Goal: Information Seeking & Learning: Learn about a topic

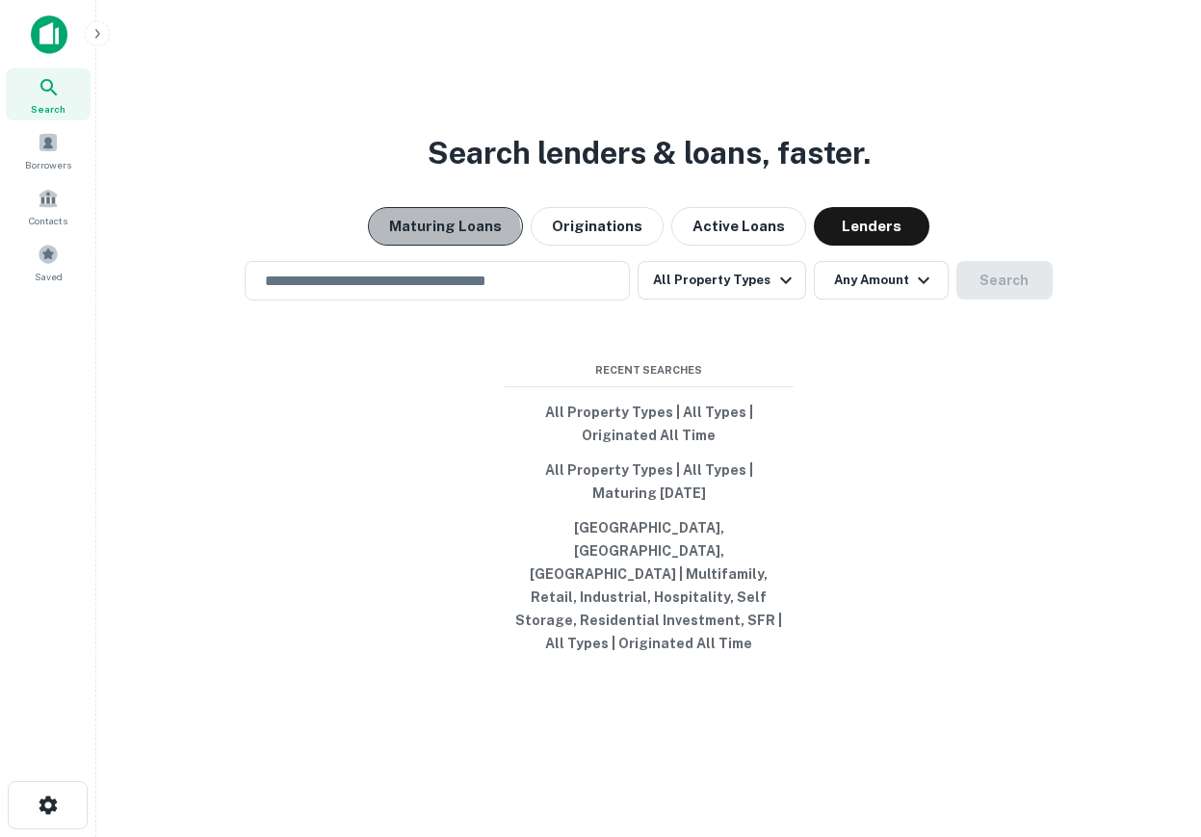
click at [419, 246] on button "Maturing Loans" at bounding box center [445, 226] width 155 height 39
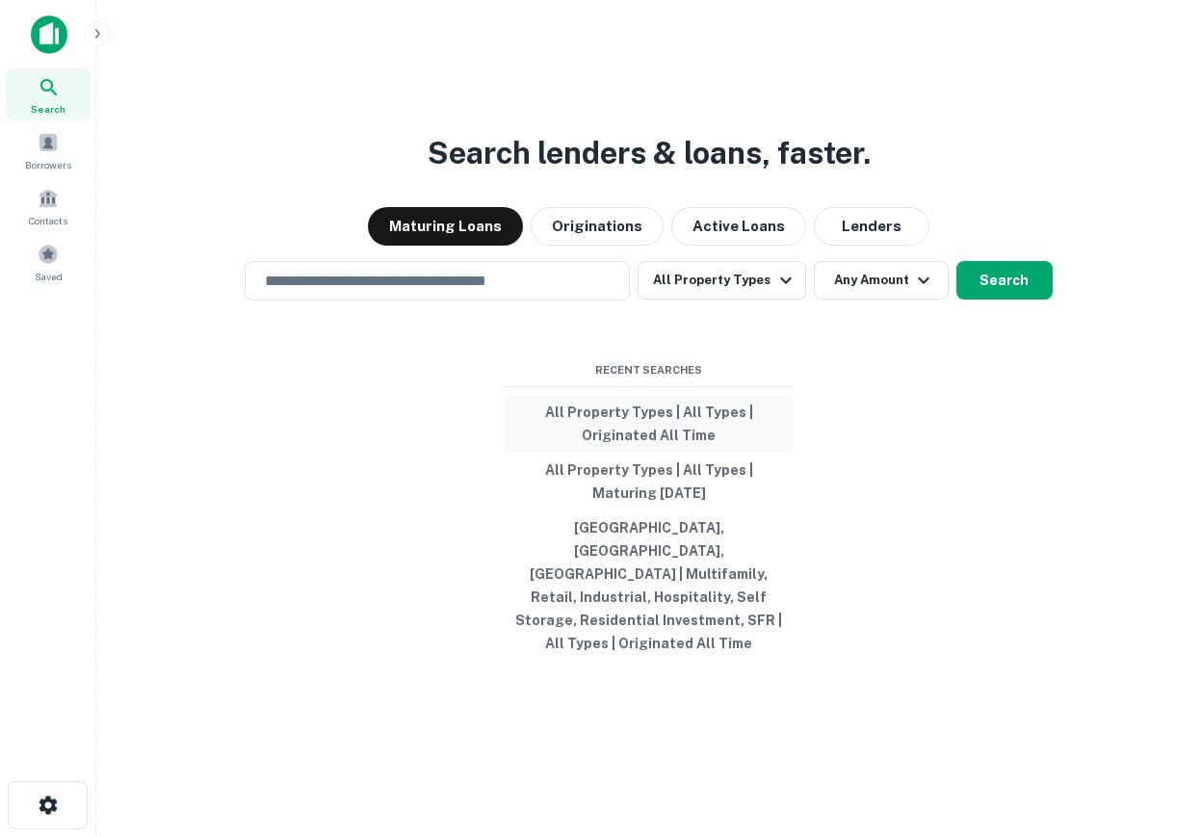
click at [650, 453] on button "All Property Types | All Types | Originated All Time" at bounding box center [649, 424] width 289 height 58
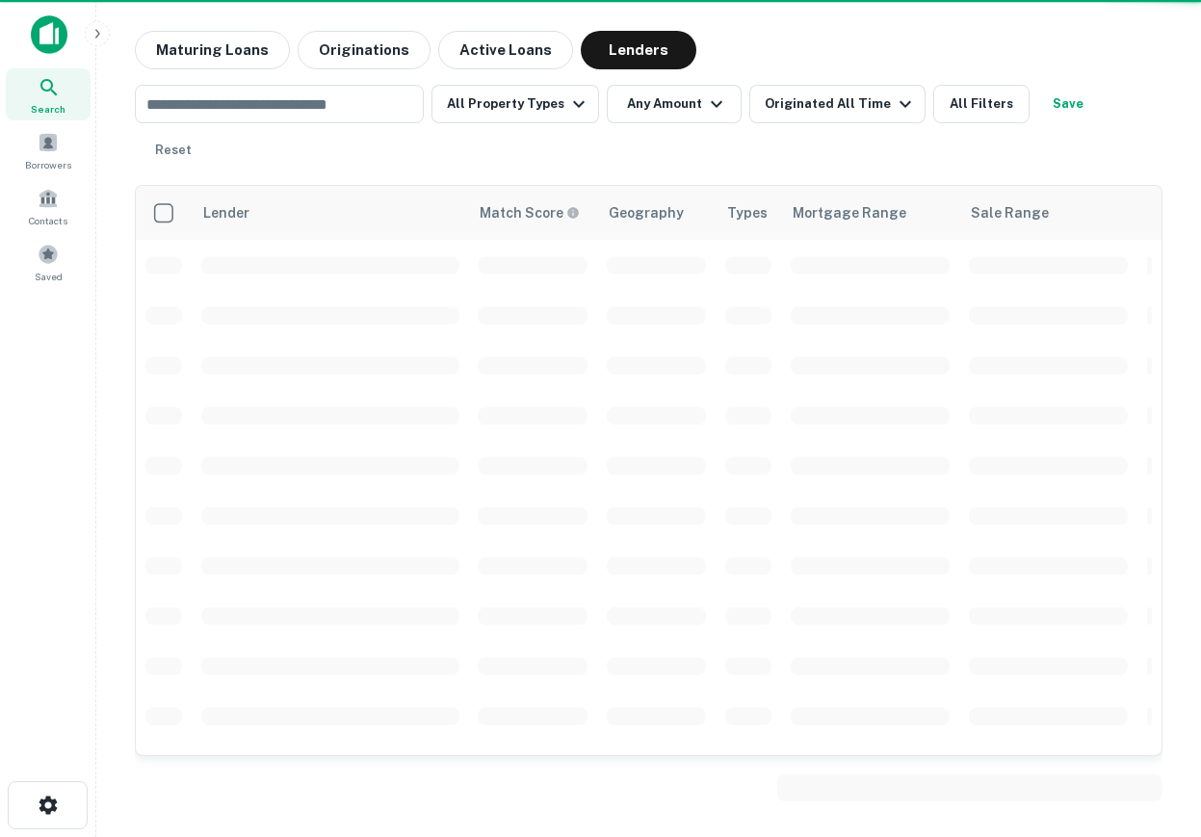
scroll to position [218, 0]
click at [164, 23] on main "Maturing Loans Originations Active Loans Lenders ​ All Property Types Any Amoun…" at bounding box center [648, 418] width 1105 height 837
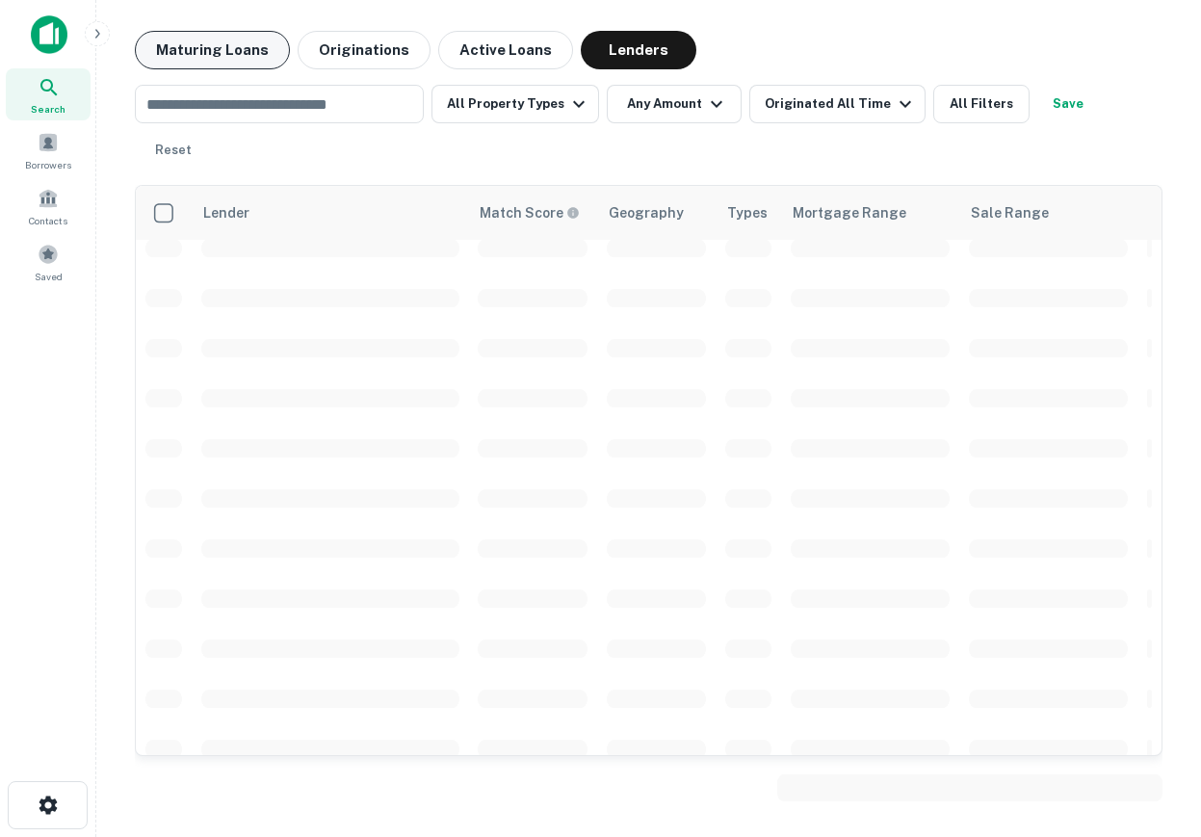
click at [215, 45] on button "Maturing Loans" at bounding box center [212, 50] width 155 height 39
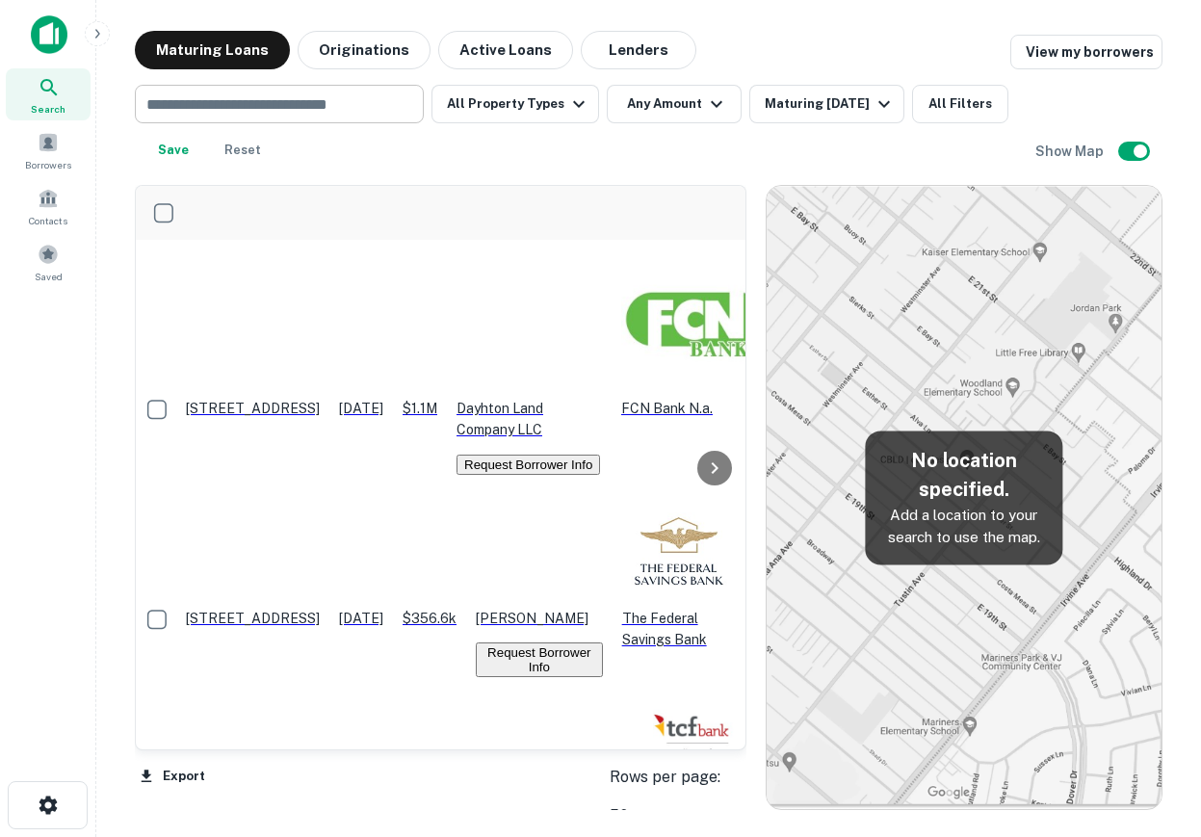
click at [302, 103] on input "text" at bounding box center [278, 104] width 275 height 27
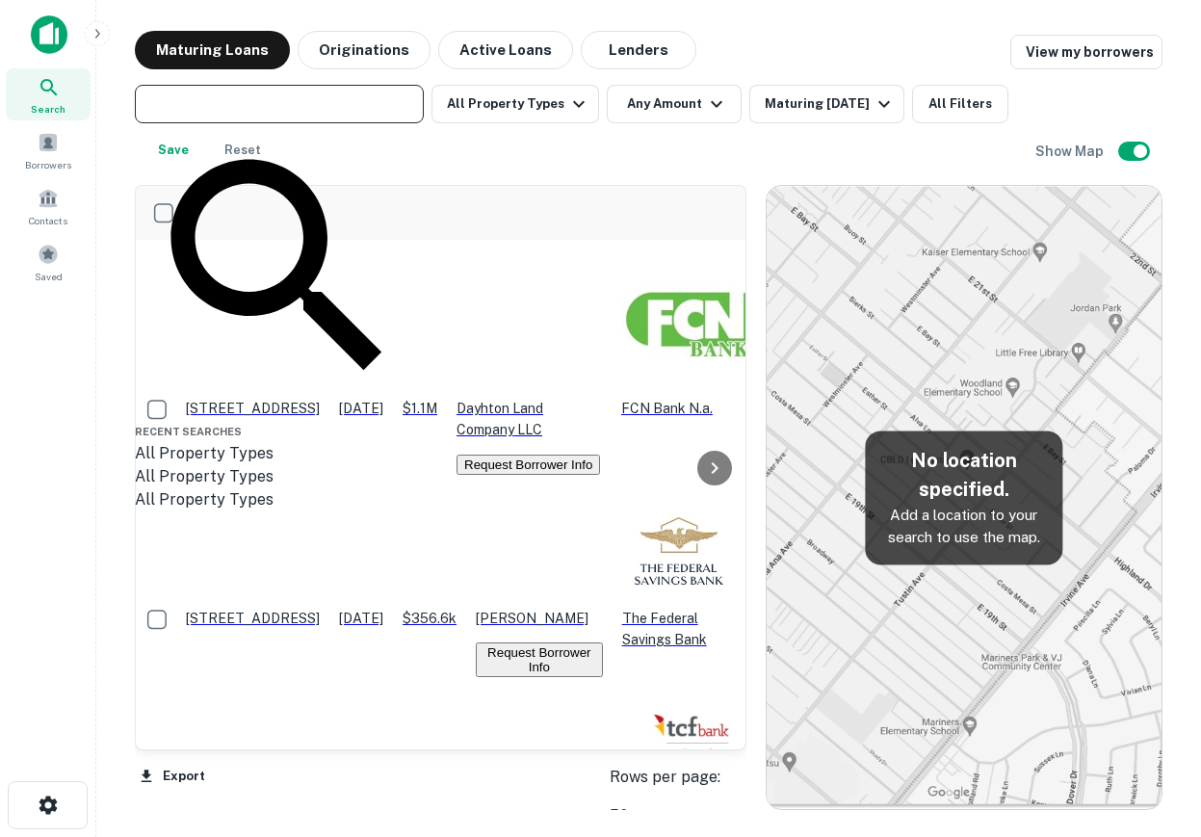
click at [40, 401] on div "Search Borrowers Contacts Saved" at bounding box center [47, 389] width 95 height 778
click at [259, 98] on input "text" at bounding box center [278, 104] width 275 height 27
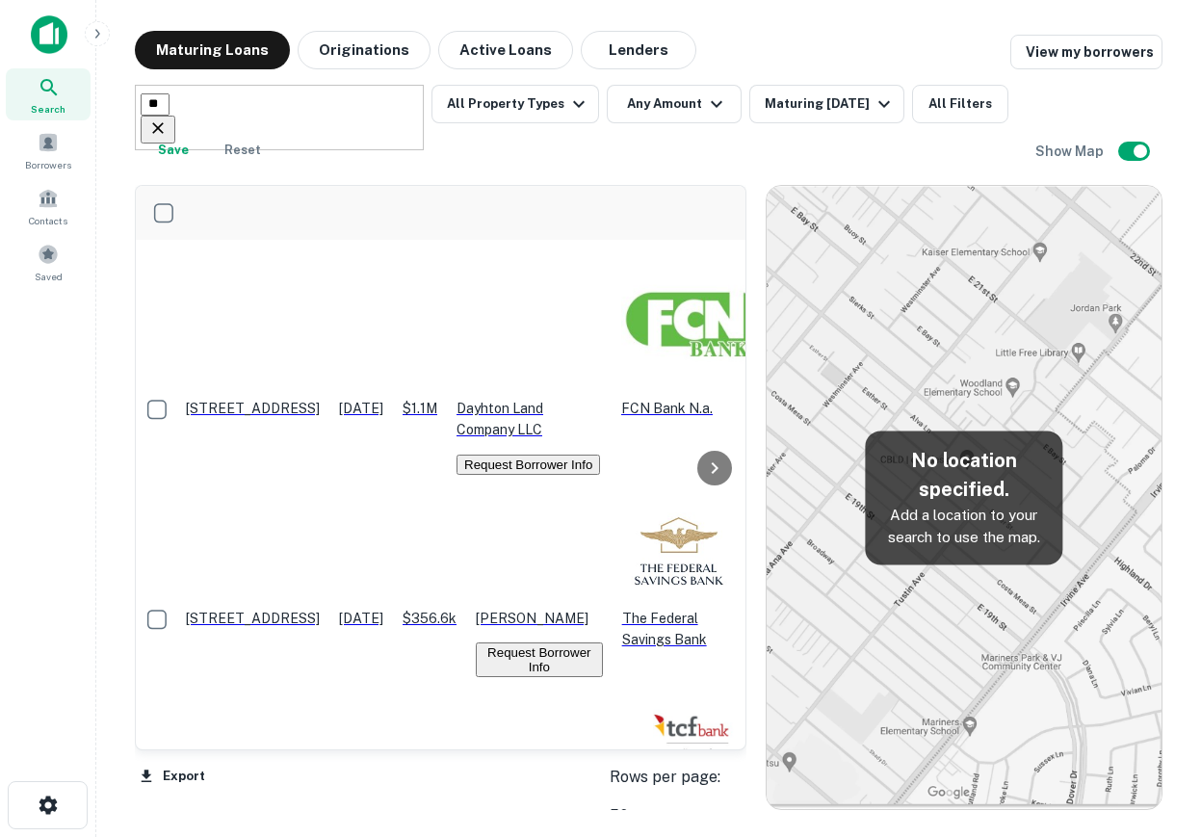
type input "*"
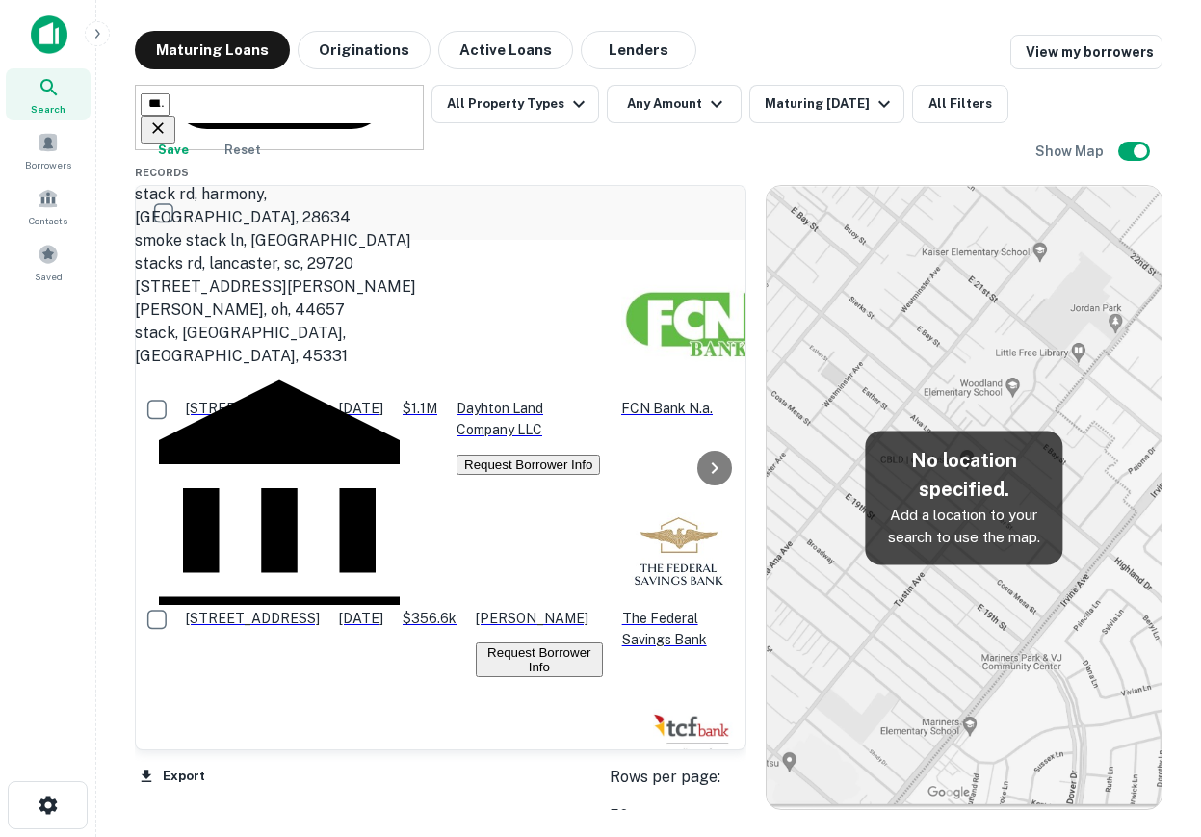
scroll to position [286, 0]
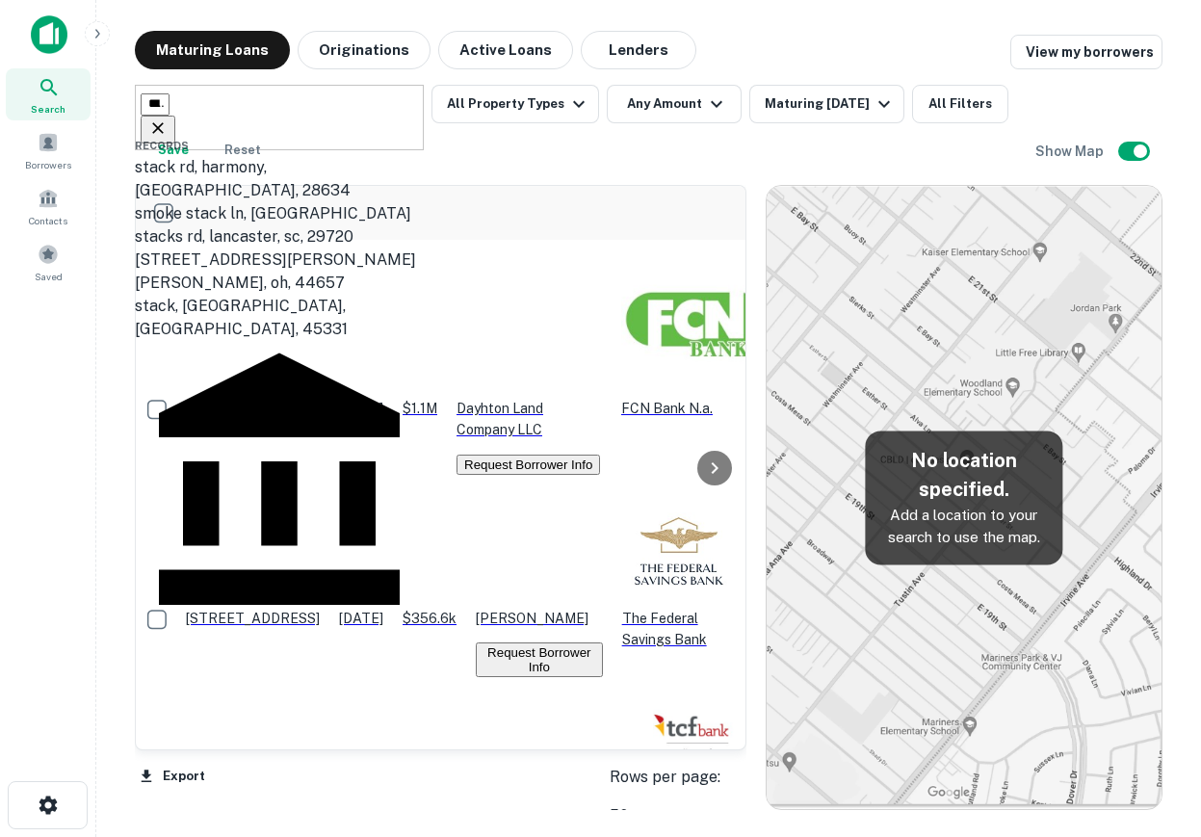
type input "**********"
click at [38, 548] on div "Search Borrowers Contacts Saved" at bounding box center [47, 389] width 95 height 778
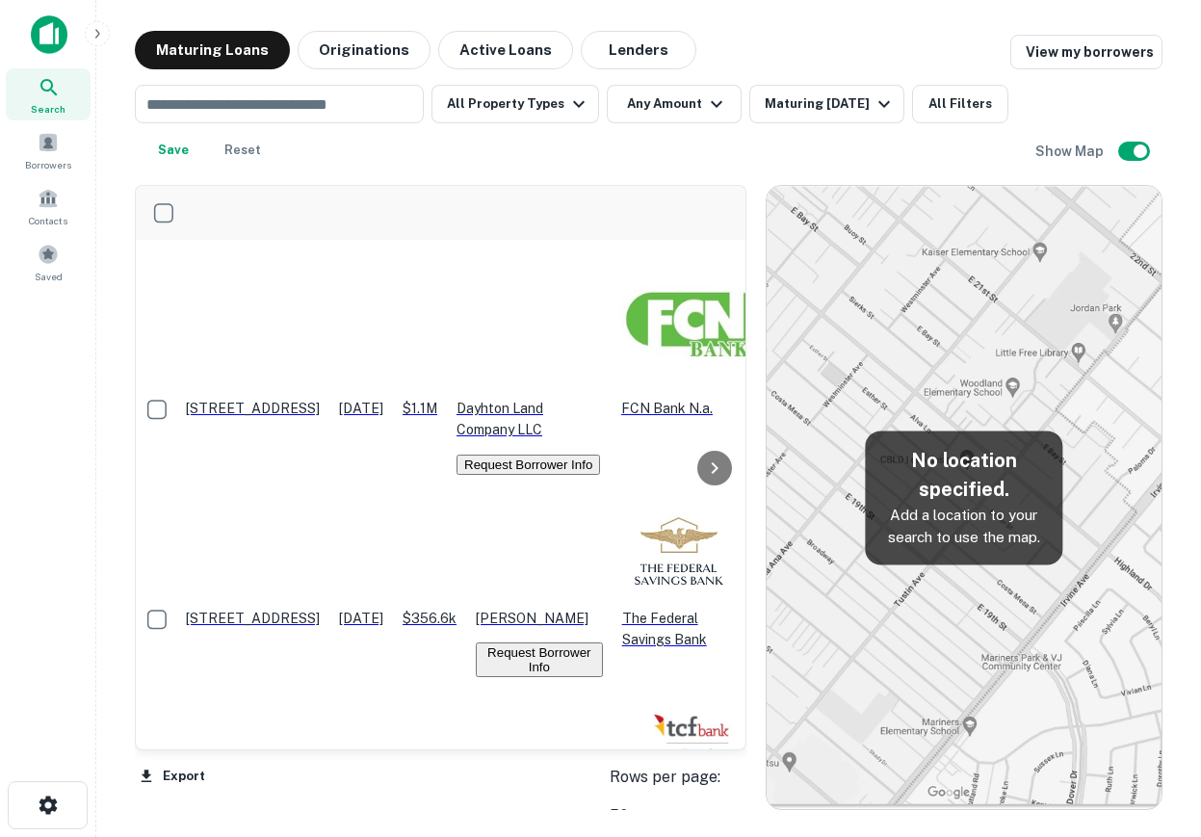
drag, startPoint x: 848, startPoint y: 33, endPoint x: 236, endPoint y: 84, distance: 614.0
click at [236, 84] on main "Maturing Loans Originations Active Loans Lenders View my borrowers ​ All Proper…" at bounding box center [648, 418] width 1105 height 837
click at [57, 32] on img at bounding box center [49, 34] width 37 height 39
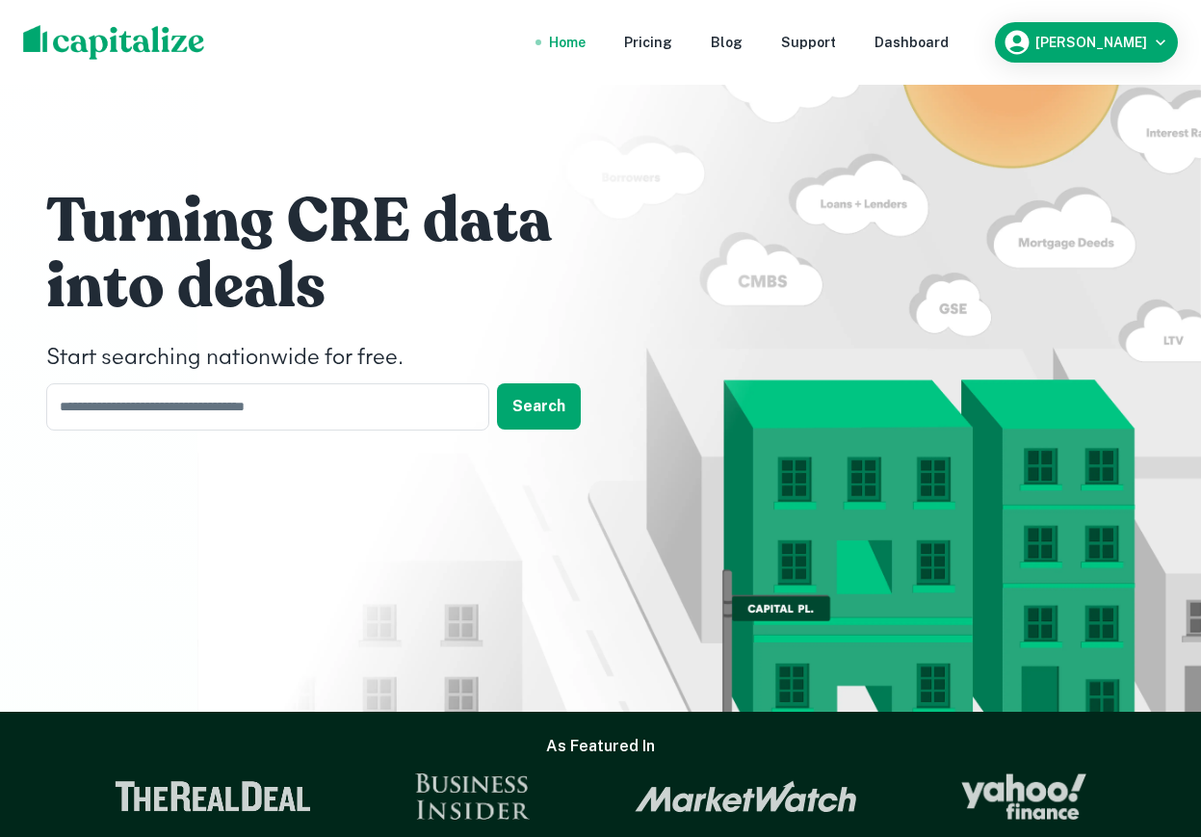
click at [812, 59] on nav "Home Pricing Blog Support Dashboard" at bounding box center [749, 42] width 462 height 42
click at [812, 45] on div "Dashboard" at bounding box center [912, 42] width 74 height 21
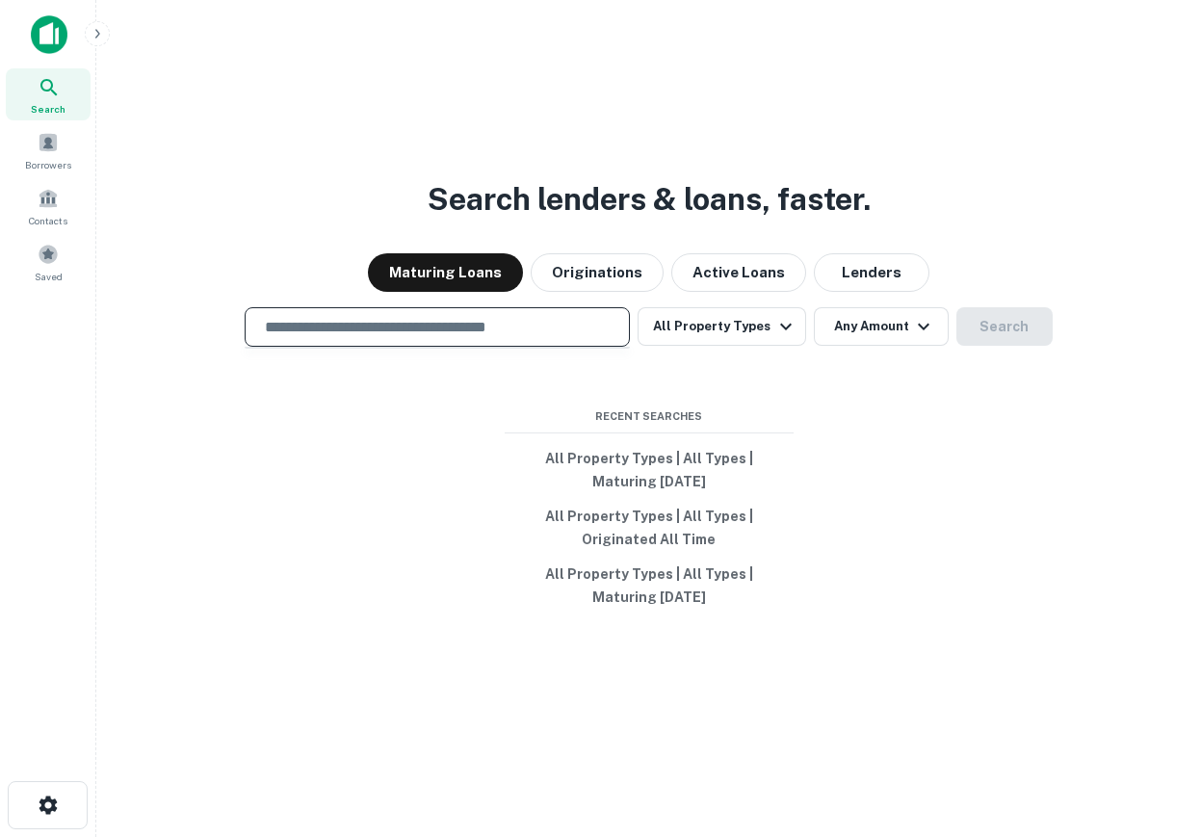
click at [541, 331] on input "text" at bounding box center [437, 327] width 368 height 22
type input "********"
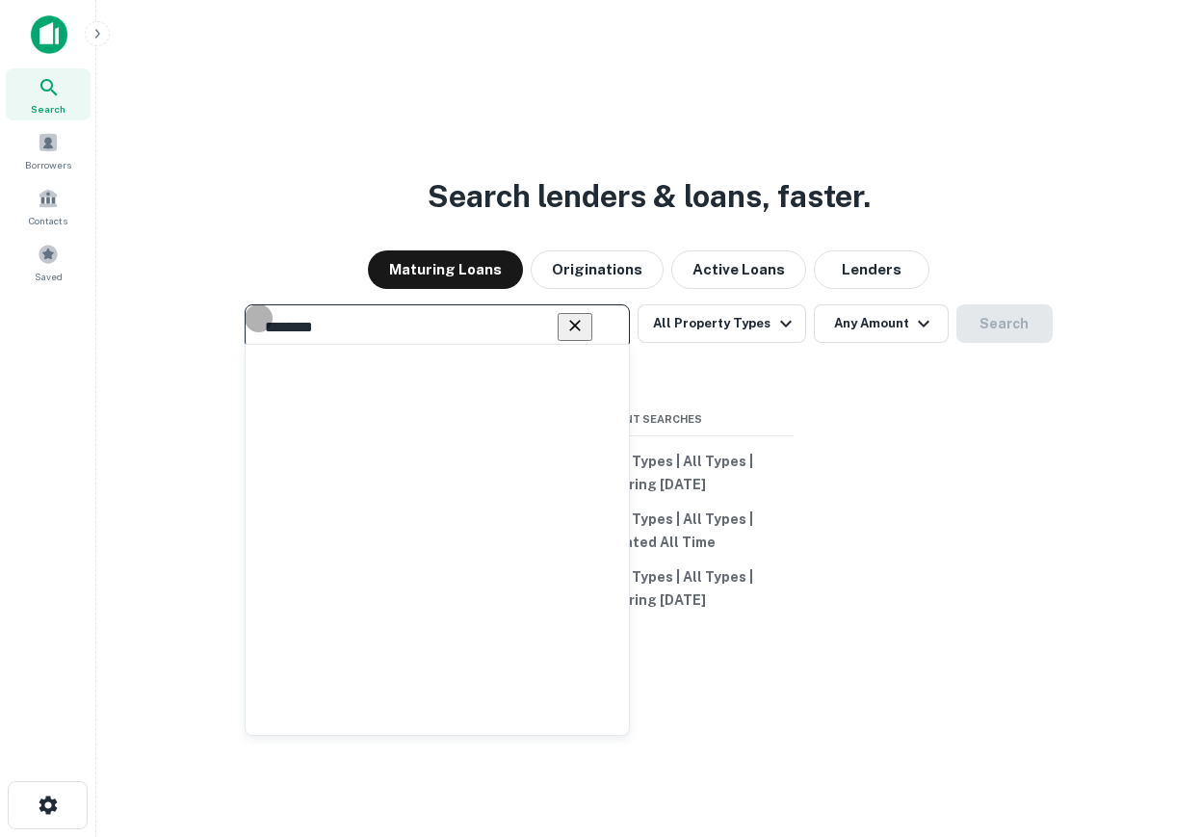
click at [585, 322] on icon "Clear" at bounding box center [575, 325] width 19 height 19
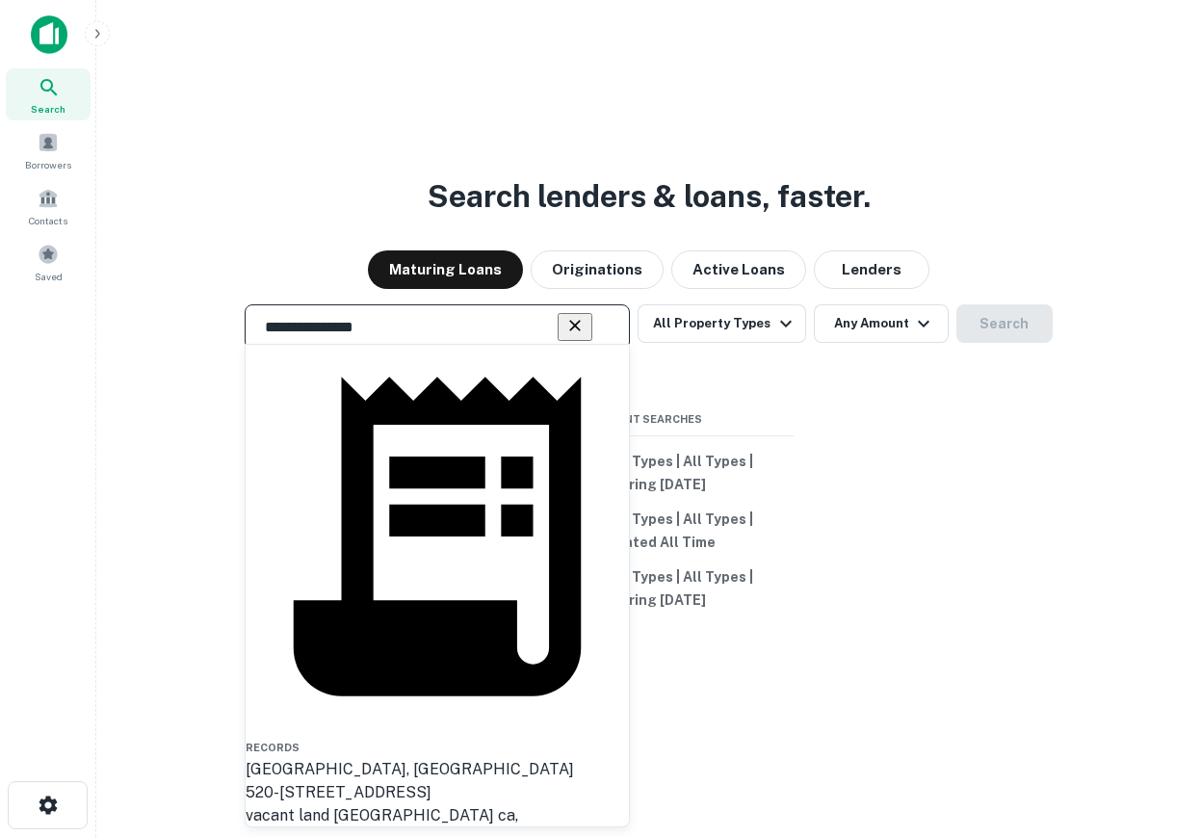
click at [430, 326] on input "**********" at bounding box center [405, 327] width 304 height 22
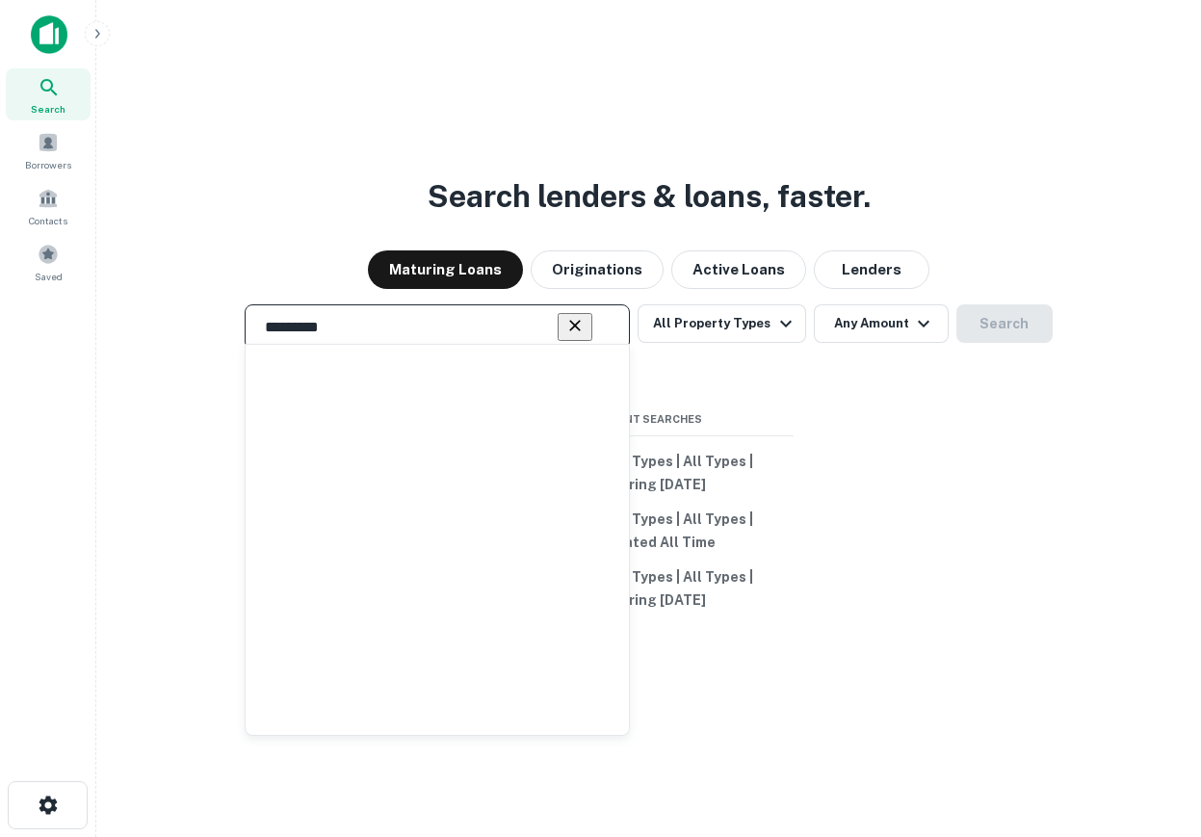
type input "**********"
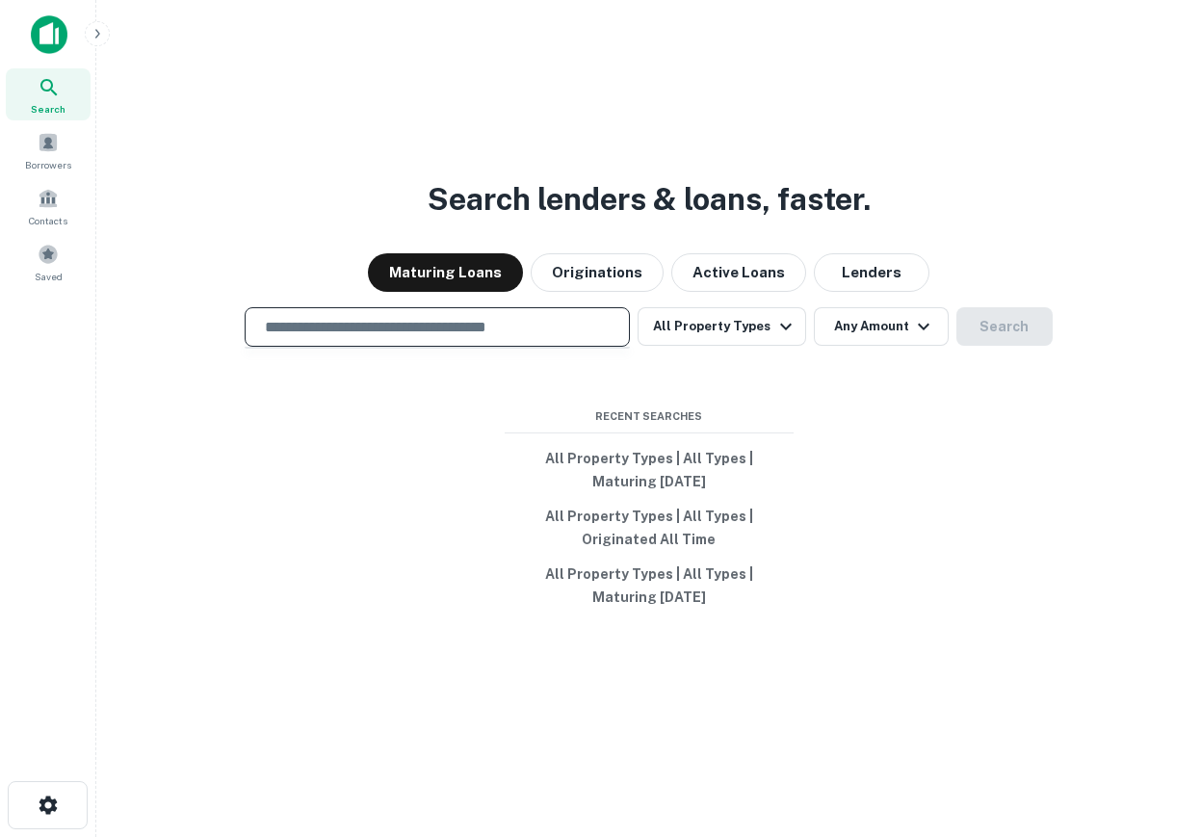
click at [481, 330] on input "text" at bounding box center [437, 327] width 368 height 22
click at [448, 330] on input "text" at bounding box center [437, 327] width 368 height 22
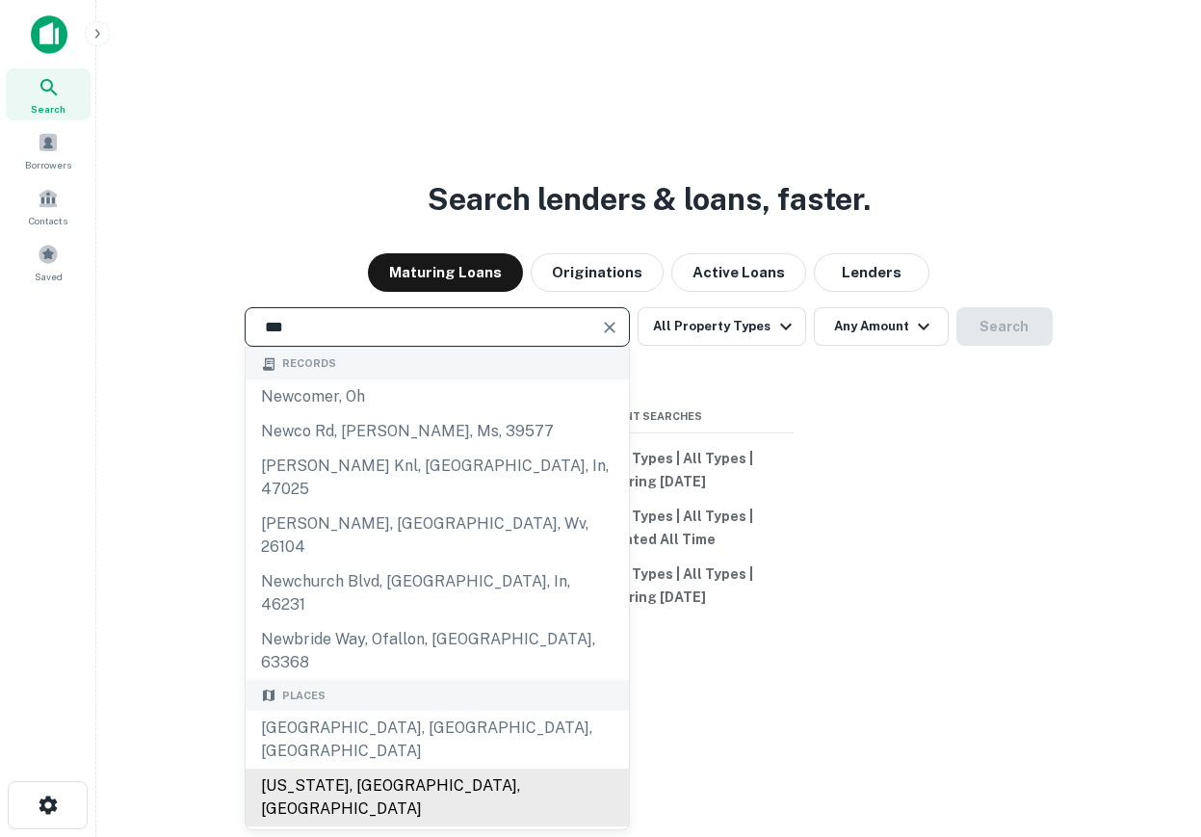
click at [408, 769] on div "New York, NY, USA" at bounding box center [437, 798] width 383 height 58
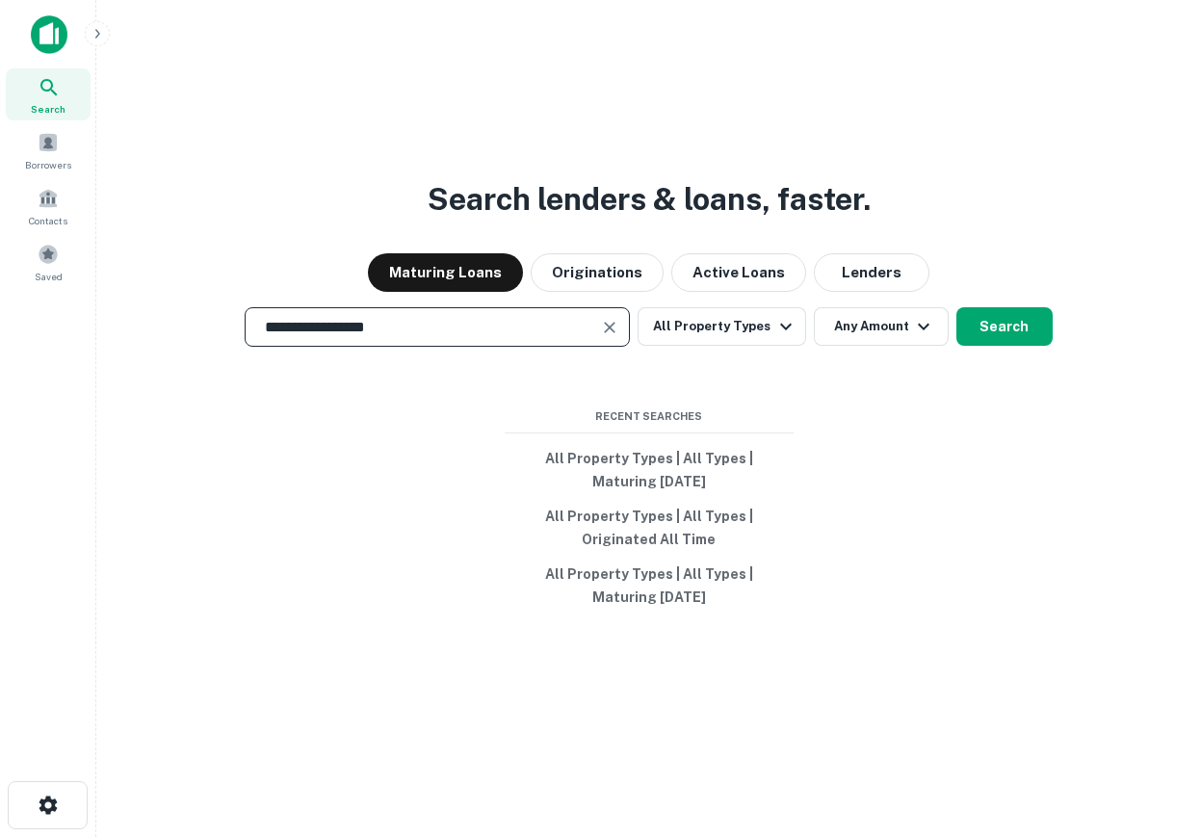
type input "**********"
click at [725, 305] on div "**********" at bounding box center [649, 464] width 1074 height 837
click at [959, 324] on button "Search" at bounding box center [1005, 326] width 96 height 39
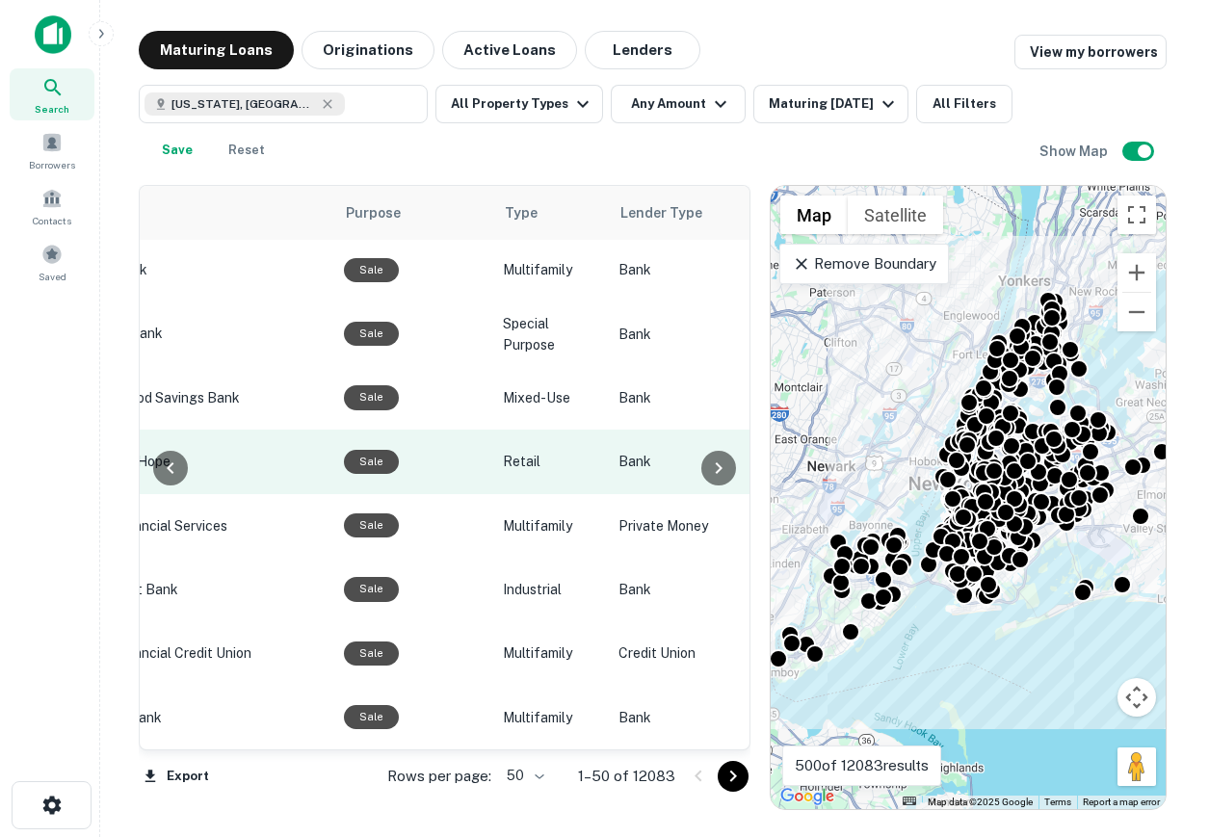
scroll to position [2, 0]
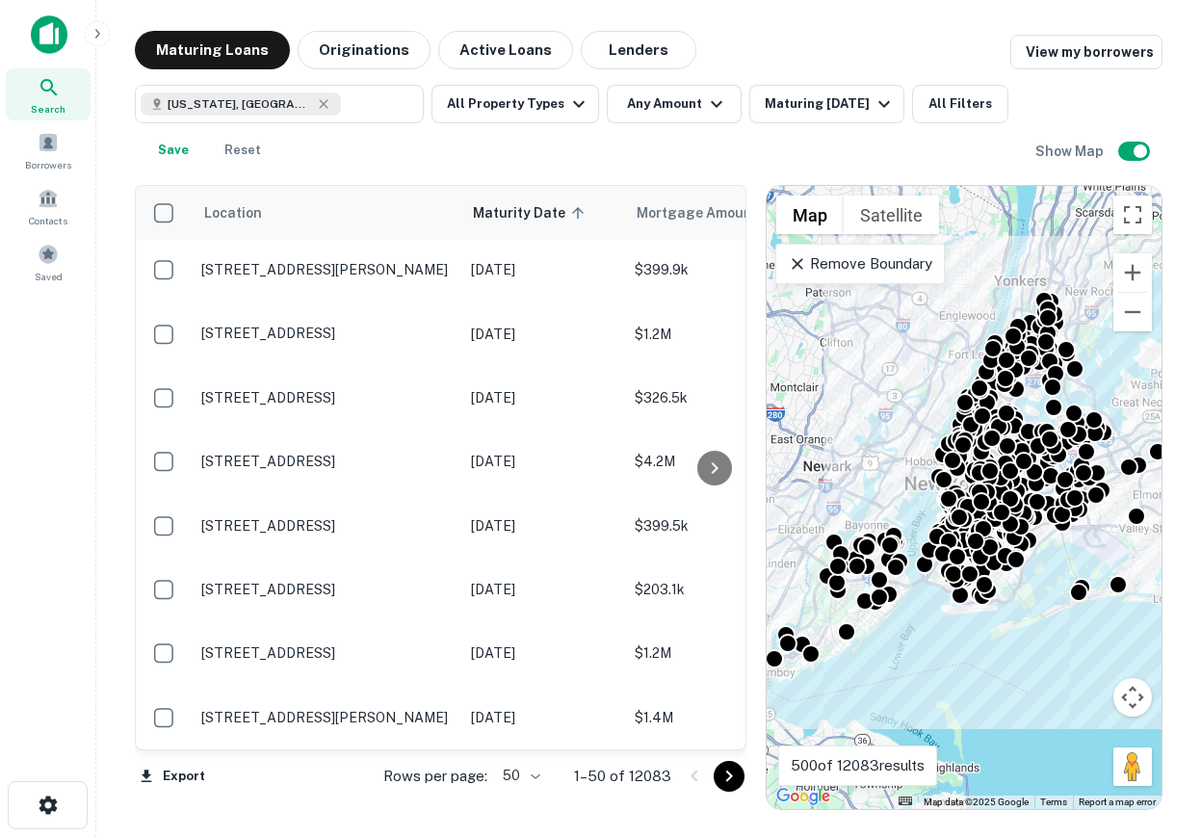
click at [60, 40] on img at bounding box center [49, 34] width 37 height 39
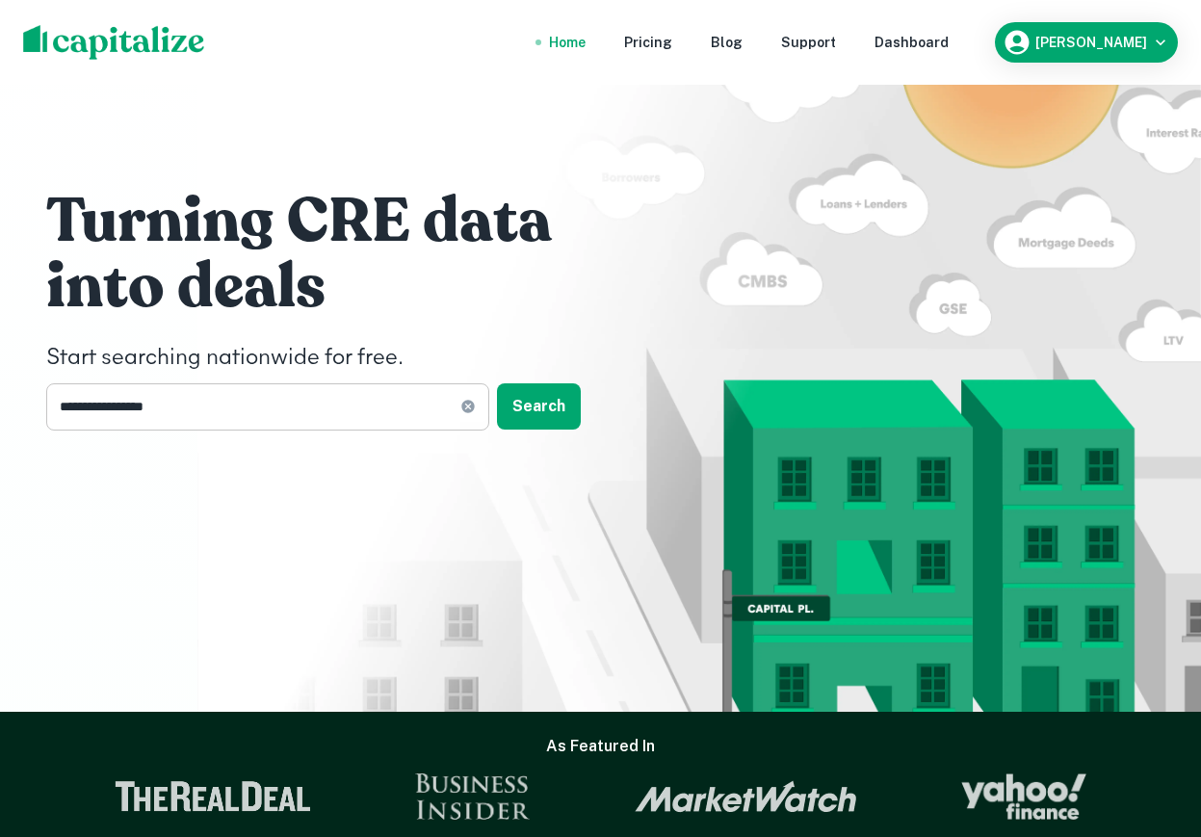
click at [468, 409] on icon at bounding box center [468, 407] width 13 height 13
click at [949, 45] on div "Dashboard" at bounding box center [912, 42] width 74 height 21
